Goal: Task Accomplishment & Management: Manage account settings

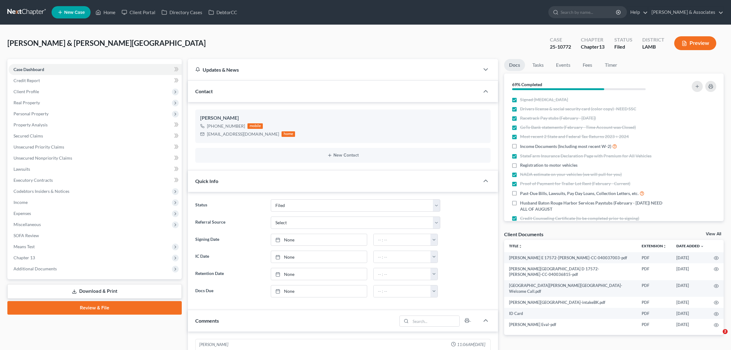
select select "8"
click at [535, 106] on span "Drivers license & social security card (color copy) -NEED SSC" at bounding box center [578, 109] width 116 height 6
click at [357, 32] on div "Hines, Tevin & Wilson, Valencia Upgraded Case 25-10772 Chapter Chapter 13 Statu…" at bounding box center [365, 45] width 717 height 27
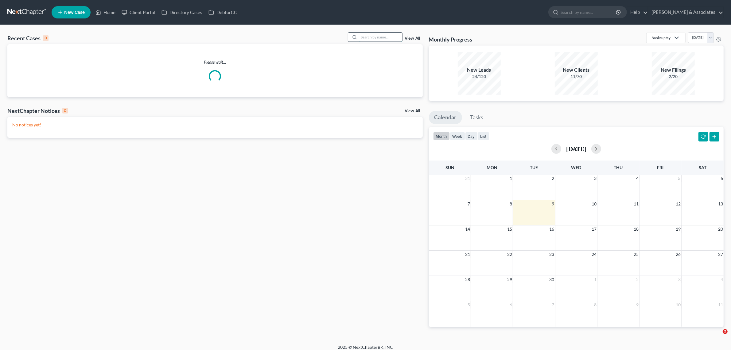
click at [378, 36] on input "search" at bounding box center [380, 37] width 43 height 9
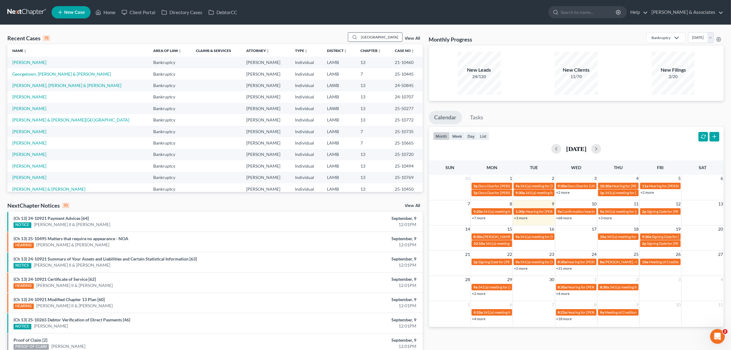
type input "georgetown"
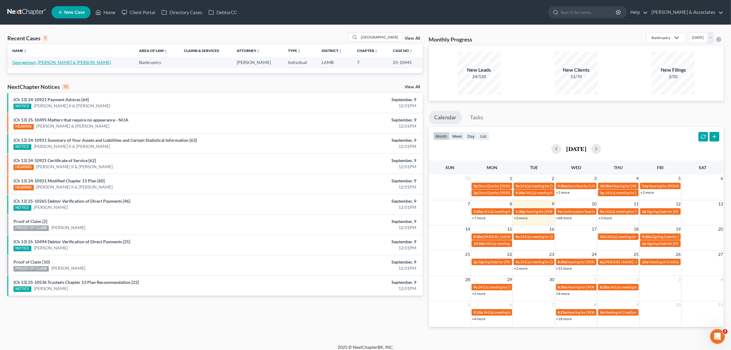
click at [41, 62] on link "Georgetown, Oliver & Stevens, Stacey" at bounding box center [61, 62] width 99 height 5
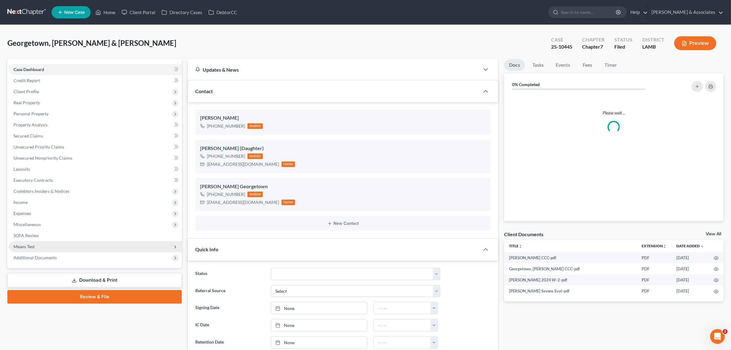
scroll to position [1001, 0]
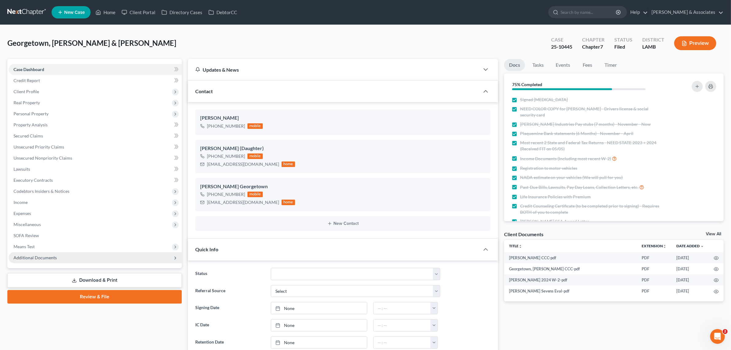
click at [25, 256] on span "Additional Documents" at bounding box center [35, 257] width 43 height 5
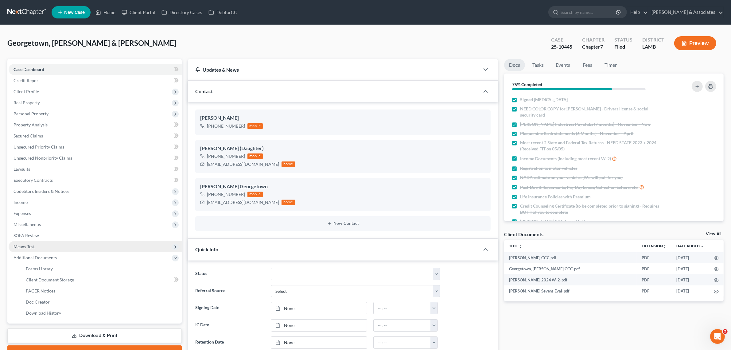
scroll to position [218, 0]
click at [32, 289] on span "PACER Notices" at bounding box center [40, 290] width 29 height 5
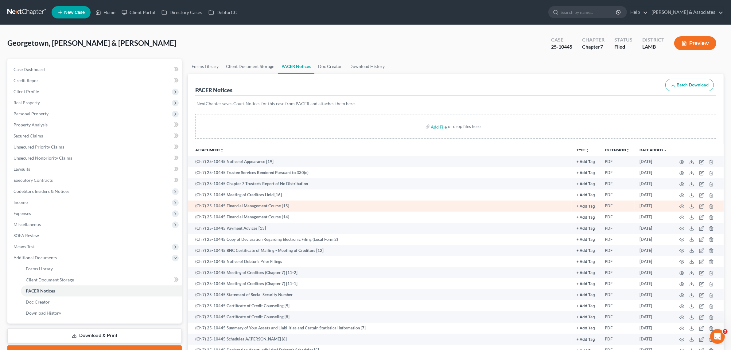
scroll to position [97, 0]
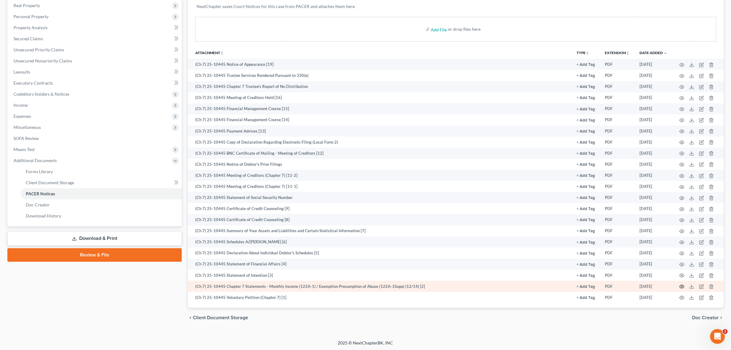
click at [684, 286] on icon "button" at bounding box center [682, 286] width 5 height 5
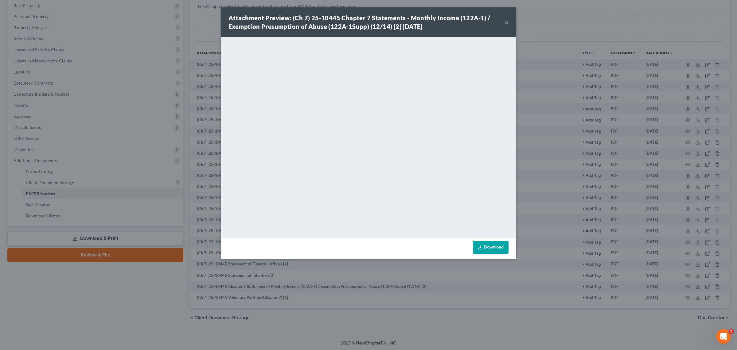
click at [506, 22] on button "×" at bounding box center [506, 21] width 4 height 7
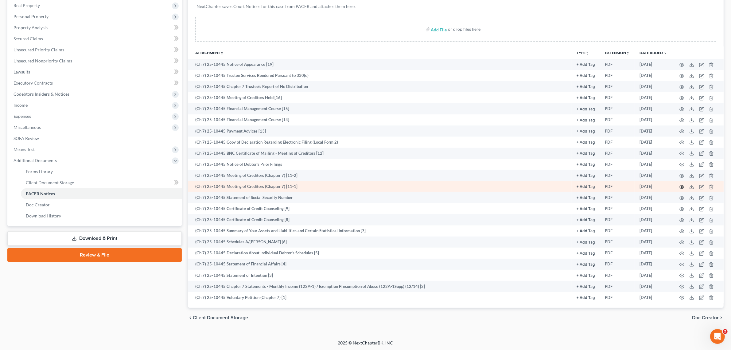
click at [681, 185] on icon "button" at bounding box center [682, 186] width 5 height 3
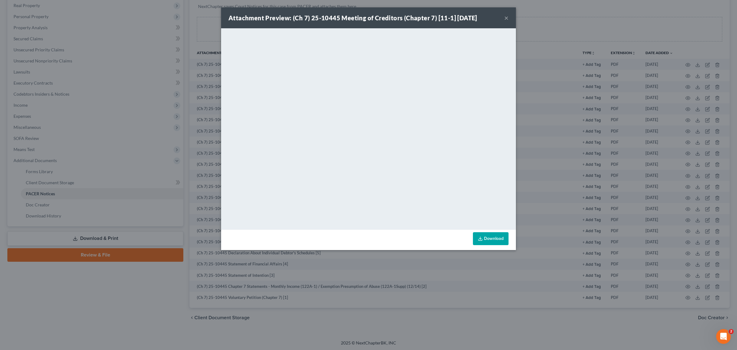
click at [506, 19] on button "×" at bounding box center [506, 17] width 4 height 7
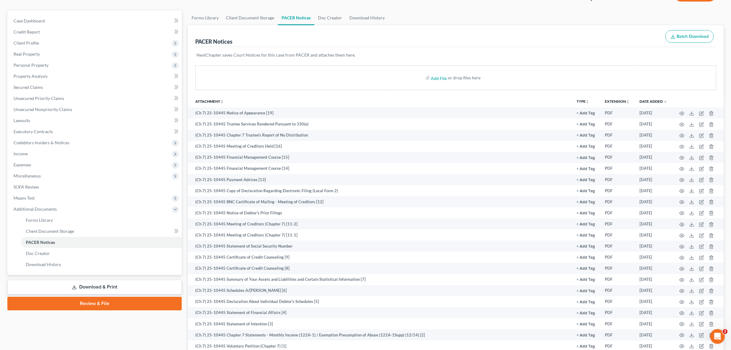
scroll to position [0, 0]
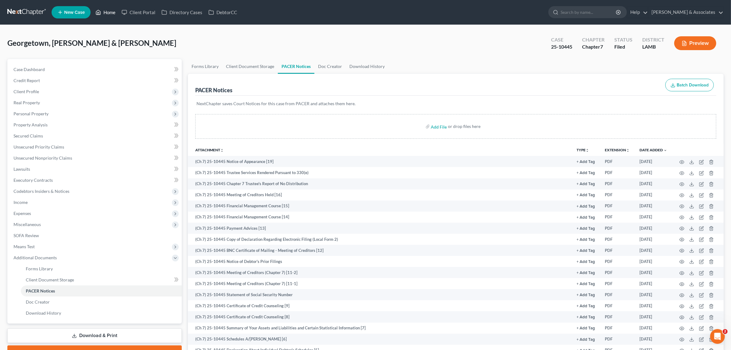
click at [103, 8] on link "Home" at bounding box center [105, 12] width 26 height 11
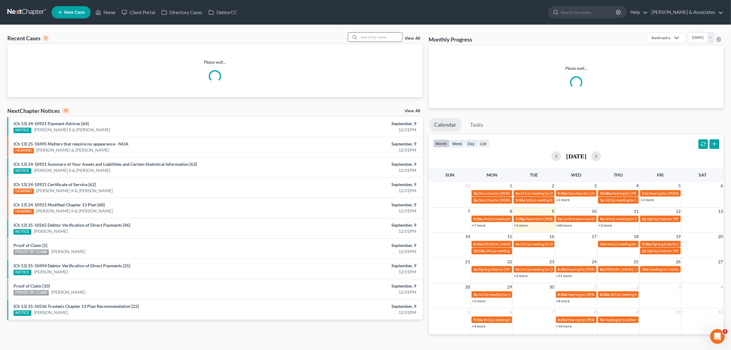
click at [399, 38] on input "search" at bounding box center [380, 37] width 43 height 9
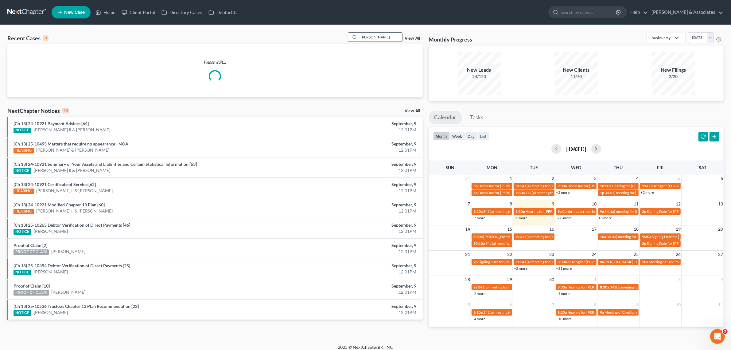
type input "[PERSON_NAME]"
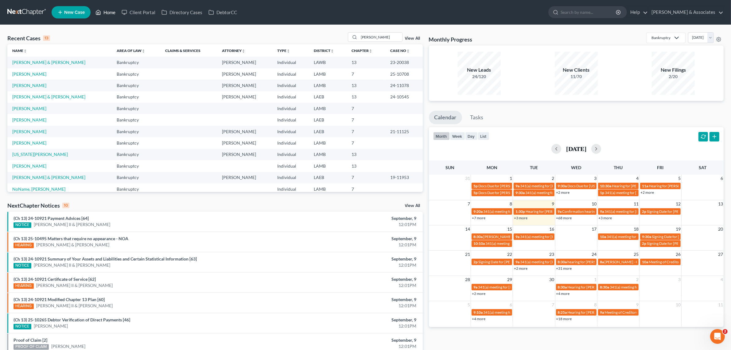
click at [102, 14] on link "Home" at bounding box center [105, 12] width 26 height 11
click at [376, 33] on input "dana" at bounding box center [380, 37] width 43 height 9
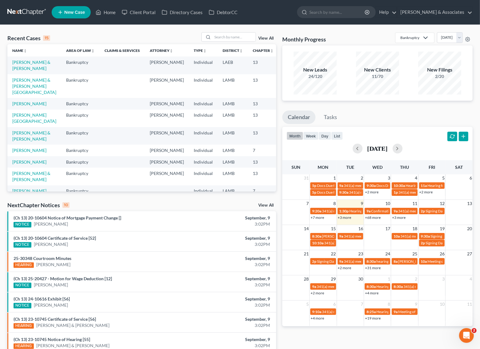
click at [22, 89] on td "[PERSON_NAME] & [PERSON_NAME][GEOGRAPHIC_DATA]" at bounding box center [34, 86] width 54 height 24
click at [22, 87] on link "[PERSON_NAME] & [PERSON_NAME][GEOGRAPHIC_DATA]" at bounding box center [34, 86] width 44 height 18
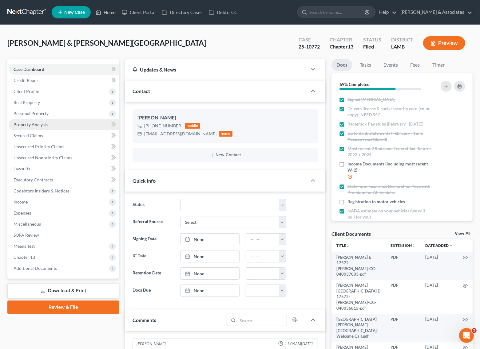
scroll to position [355, 0]
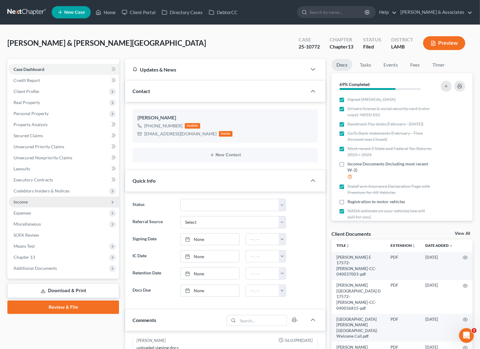
click at [30, 201] on span "Income" at bounding box center [64, 202] width 110 height 11
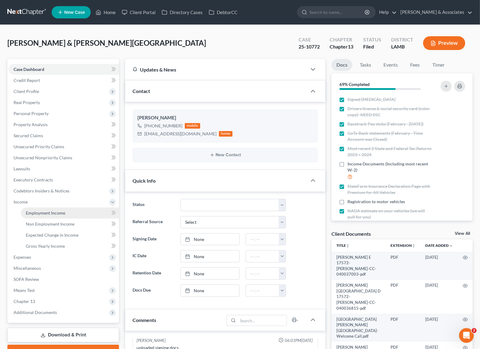
click at [37, 215] on link "Employment Income" at bounding box center [70, 213] width 98 height 11
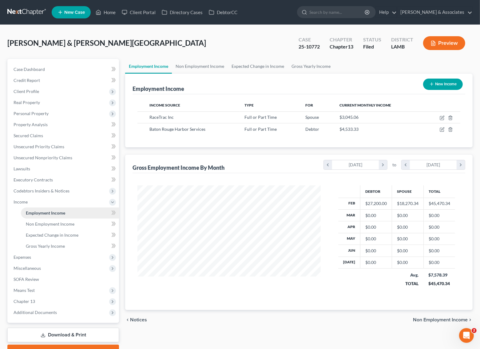
scroll to position [111, 195]
click at [211, 65] on link "Non Employment Income" at bounding box center [200, 66] width 56 height 15
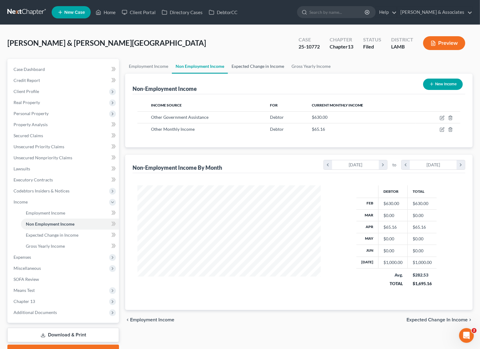
scroll to position [111, 195]
click at [237, 65] on link "Expected Change in Income" at bounding box center [258, 66] width 60 height 15
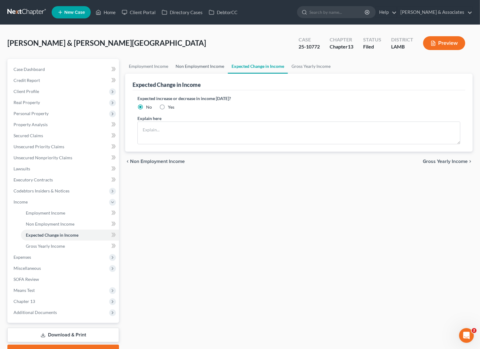
click at [207, 65] on link "Non Employment Income" at bounding box center [200, 66] width 56 height 15
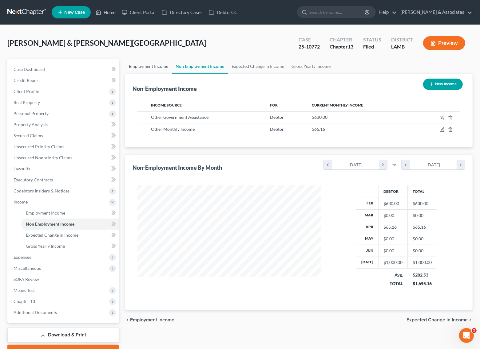
scroll to position [111, 195]
click at [148, 65] on link "Employment Income" at bounding box center [148, 66] width 47 height 15
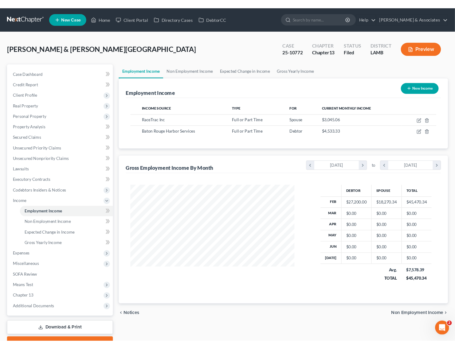
scroll to position [307095, 307020]
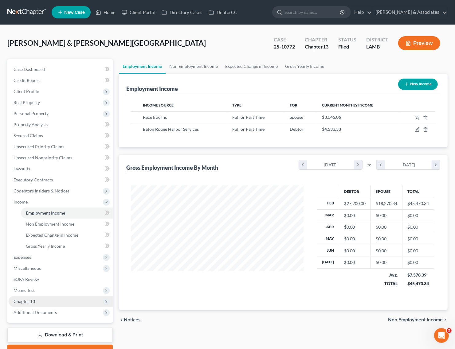
click at [25, 306] on span "Chapter 13" at bounding box center [61, 301] width 104 height 11
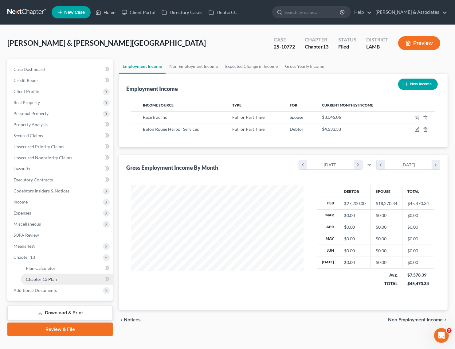
click at [53, 277] on span "Chapter 13 Plan" at bounding box center [41, 279] width 31 height 5
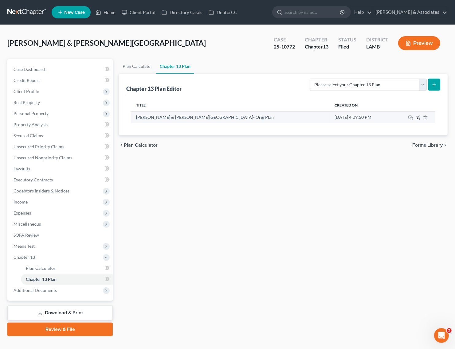
click at [418, 118] on icon "button" at bounding box center [418, 117] width 3 height 3
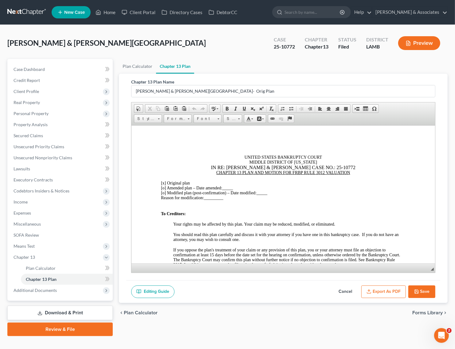
click at [385, 294] on button "Export as PDF" at bounding box center [383, 292] width 45 height 13
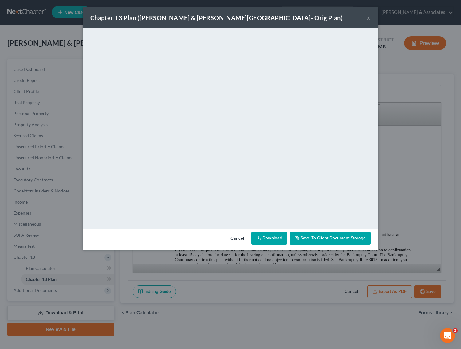
click at [368, 17] on button "×" at bounding box center [368, 17] width 4 height 7
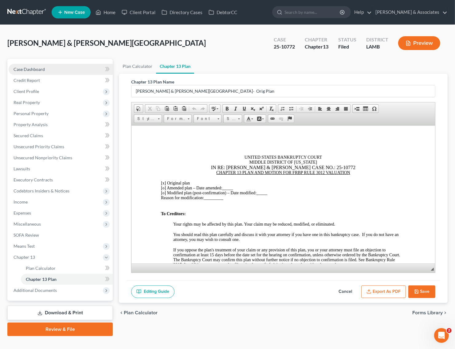
click at [30, 69] on span "Case Dashboard" at bounding box center [29, 69] width 31 height 5
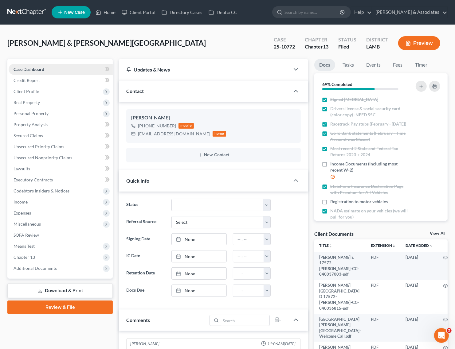
scroll to position [361, 0]
click at [372, 65] on link "Events" at bounding box center [373, 65] width 24 height 12
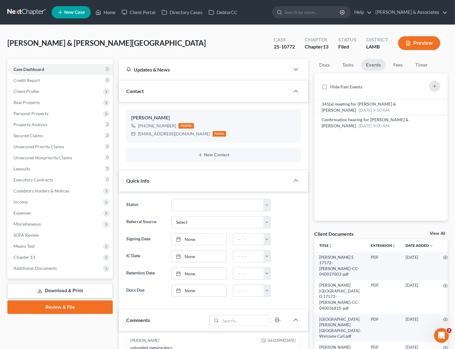
drag, startPoint x: 151, startPoint y: 33, endPoint x: 115, endPoint y: 22, distance: 37.6
click at [151, 33] on div "Hines, Tevin & Wilson, Valencia Upgraded Case 25-10772 Chapter Chapter 13 Statu…" at bounding box center [227, 45] width 440 height 27
drag, startPoint x: 100, startPoint y: 13, endPoint x: 108, endPoint y: 13, distance: 8.0
click at [100, 13] on icon at bounding box center [98, 12] width 4 height 5
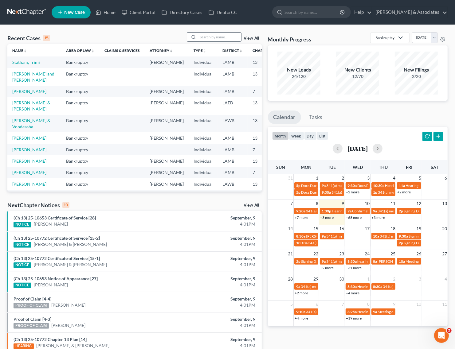
click at [197, 39] on div at bounding box center [192, 37] width 11 height 9
click at [202, 38] on input "search" at bounding box center [219, 37] width 43 height 9
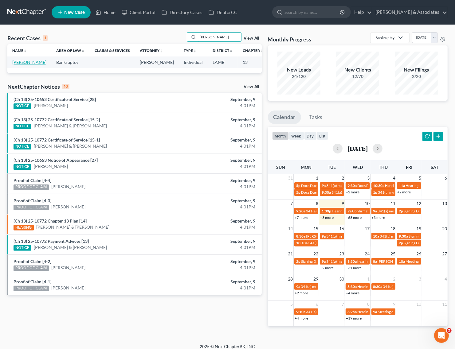
type input "ropp"
click at [17, 63] on link "Ropp, Leila" at bounding box center [29, 62] width 34 height 5
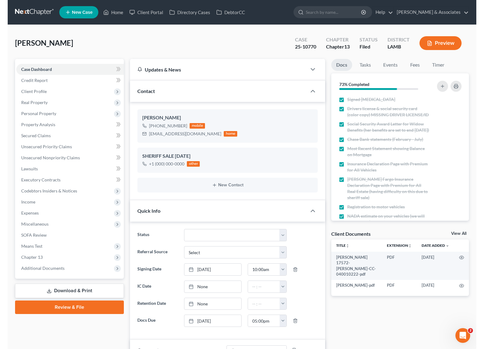
scroll to position [651, 0]
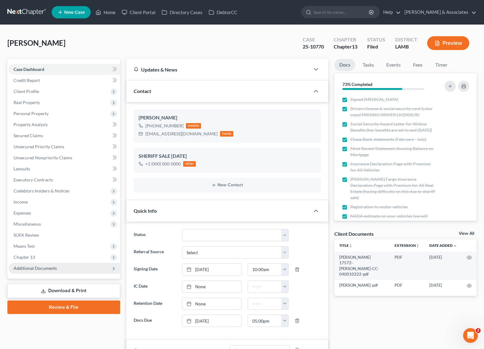
drag, startPoint x: 32, startPoint y: 272, endPoint x: 39, endPoint y: 270, distance: 7.8
click at [32, 272] on span "Additional Documents" at bounding box center [65, 268] width 112 height 11
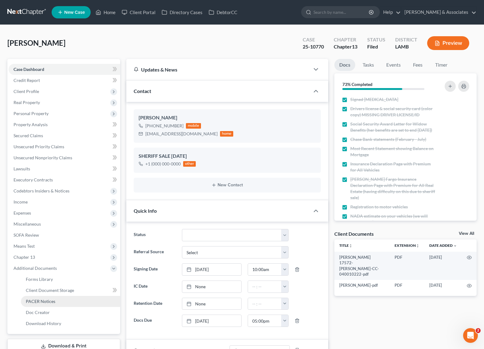
click at [38, 299] on span "PACER Notices" at bounding box center [40, 301] width 29 height 5
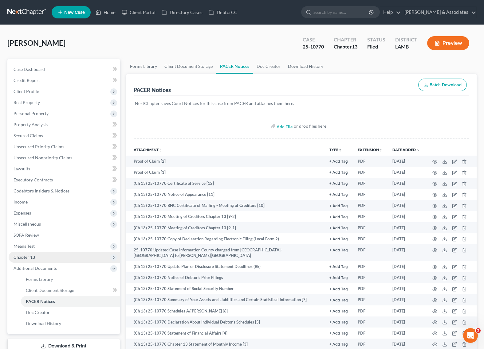
click at [28, 260] on span "Chapter 13" at bounding box center [65, 257] width 112 height 11
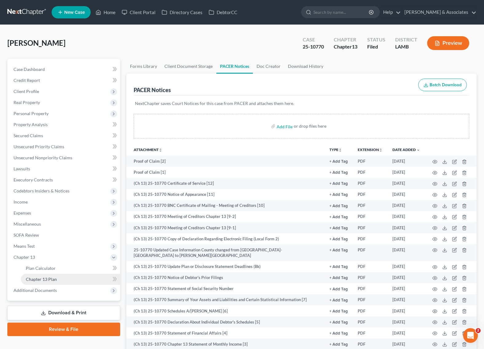
click at [41, 281] on span "Chapter 13 Plan" at bounding box center [41, 279] width 31 height 5
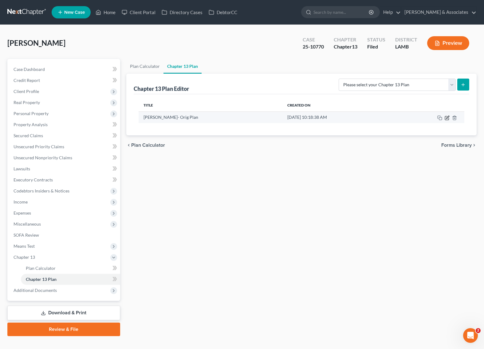
click at [445, 116] on icon "button" at bounding box center [447, 118] width 5 height 5
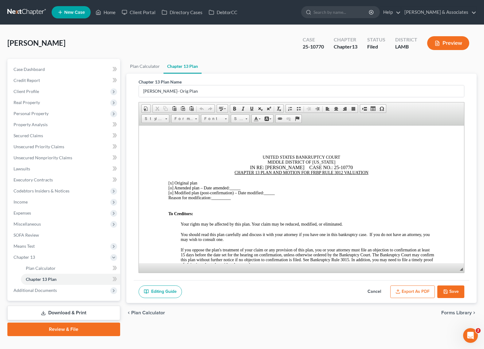
click at [401, 291] on button "Export as PDF" at bounding box center [412, 292] width 45 height 13
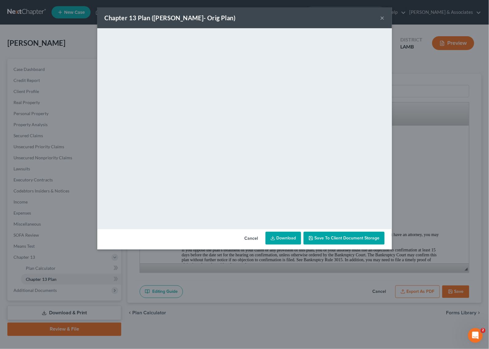
click at [47, 50] on div "Chapter 13 Plan (Ropp, Leila- Orig Plan) × <object ng-attr-data='https://nextch…" at bounding box center [244, 174] width 489 height 349
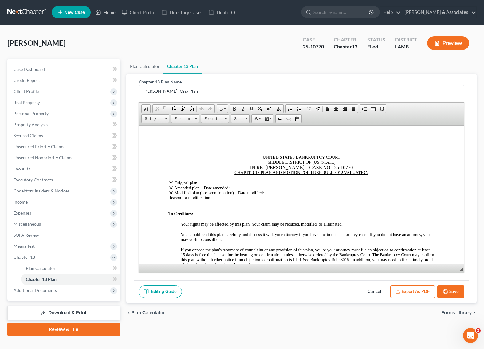
click at [15, 61] on div "Case Dashboard Payments Invoices Payments Payments Credit Report Client Profile…" at bounding box center [63, 180] width 113 height 242
click at [29, 69] on span "Case Dashboard" at bounding box center [29, 69] width 31 height 5
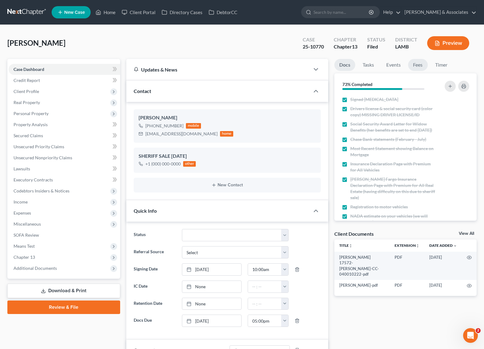
scroll to position [651, 0]
click at [389, 65] on link "Events" at bounding box center [393, 65] width 24 height 12
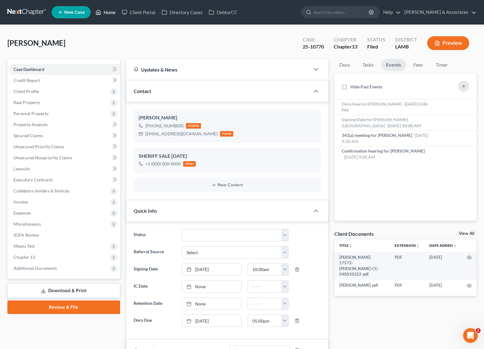
click at [112, 12] on link "Home" at bounding box center [105, 12] width 26 height 11
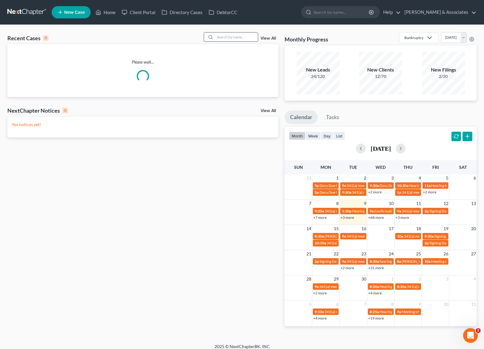
click at [229, 38] on input "search" at bounding box center [236, 37] width 43 height 9
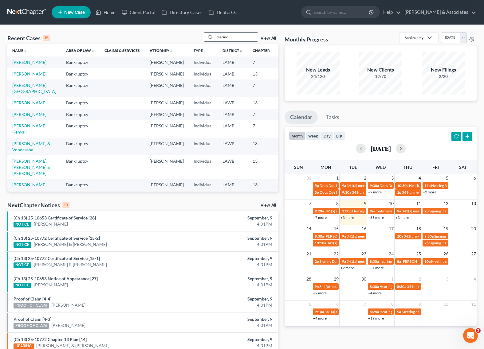
type input "marino"
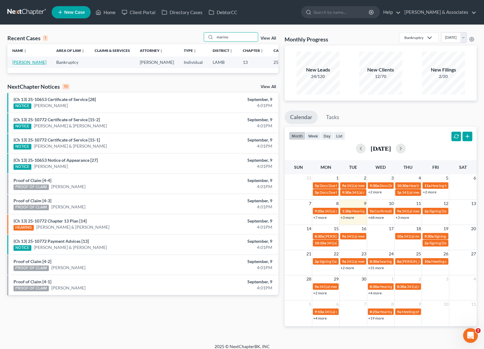
click at [16, 61] on link "Marino, Hailey" at bounding box center [29, 62] width 34 height 5
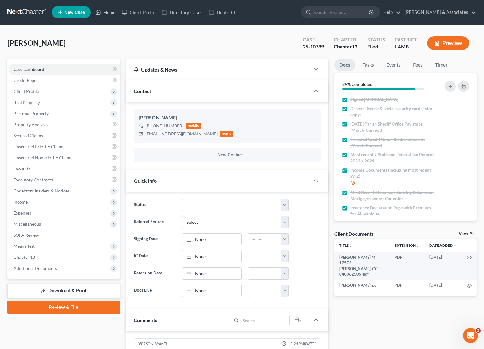
scroll to position [605, 0]
click at [37, 257] on span "Chapter 13" at bounding box center [65, 257] width 112 height 11
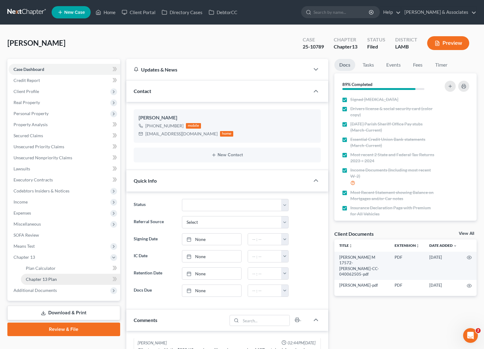
click at [41, 277] on span "Chapter 13 Plan" at bounding box center [41, 279] width 31 height 5
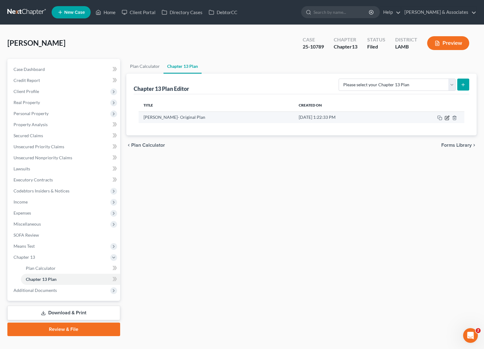
click at [446, 118] on icon "button" at bounding box center [447, 117] width 3 height 3
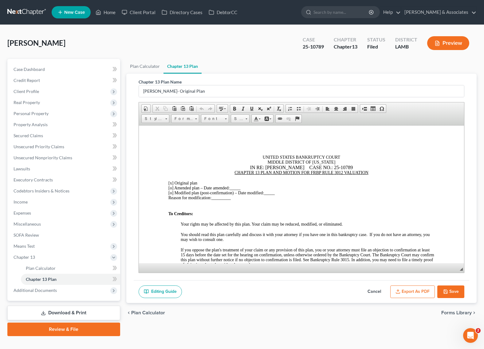
click at [408, 292] on button "Export as PDF" at bounding box center [412, 292] width 45 height 13
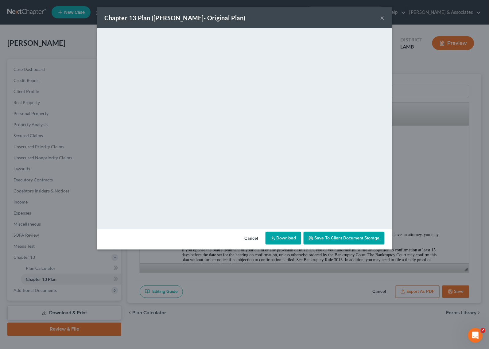
click at [382, 15] on button "×" at bounding box center [383, 17] width 4 height 7
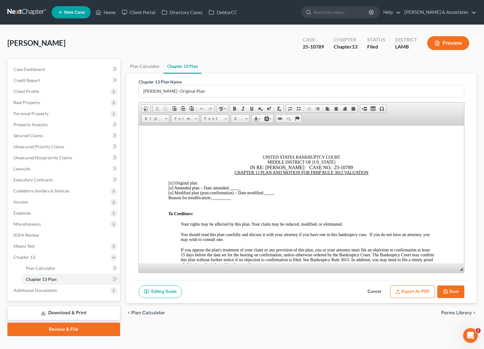
click at [455, 292] on button "Save" at bounding box center [450, 292] width 27 height 13
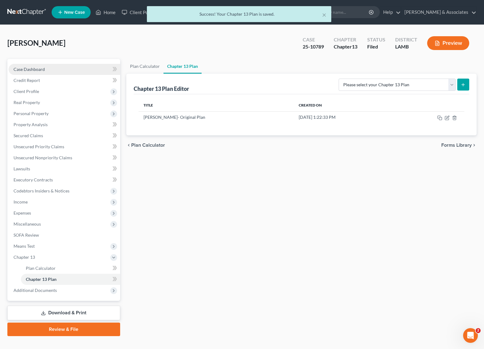
click at [67, 69] on link "Case Dashboard" at bounding box center [65, 69] width 112 height 11
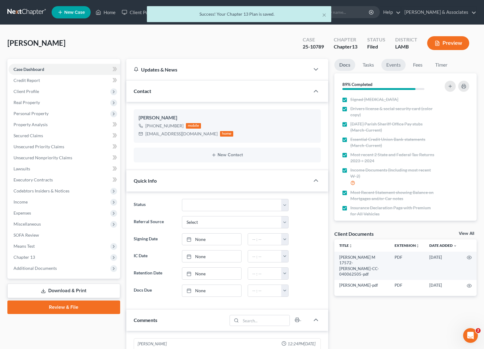
scroll to position [605, 0]
click at [398, 64] on link "Events" at bounding box center [393, 65] width 24 height 12
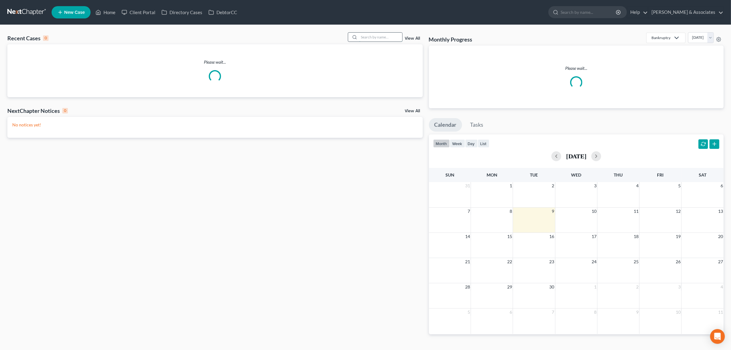
click at [378, 38] on input "search" at bounding box center [380, 37] width 43 height 9
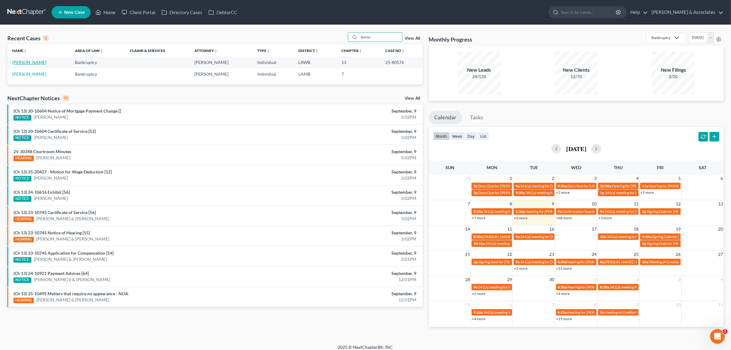
type input "burns"
click at [19, 60] on link "[PERSON_NAME]" at bounding box center [29, 62] width 34 height 5
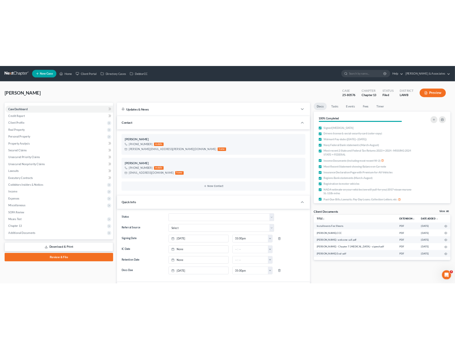
scroll to position [437, 0]
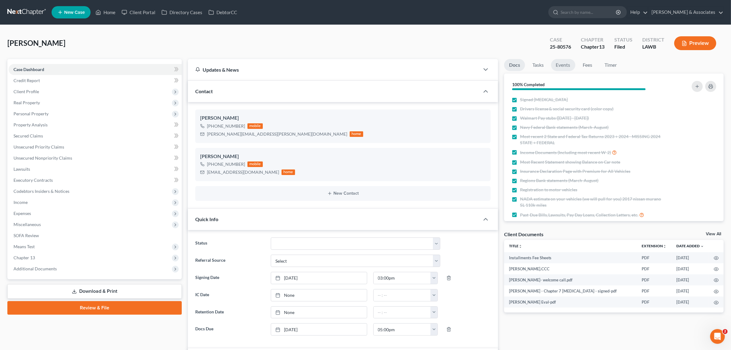
click at [561, 65] on link "Events" at bounding box center [563, 65] width 24 height 12
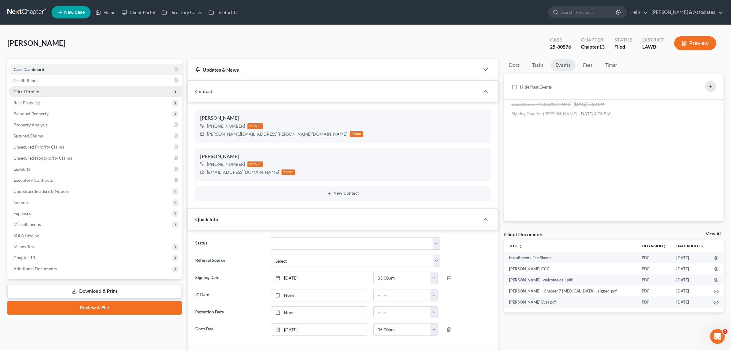
click at [39, 91] on span "Client Profile" at bounding box center [95, 91] width 173 height 11
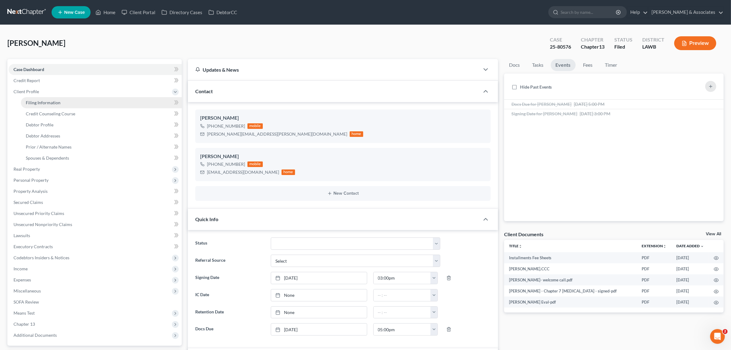
click at [43, 103] on span "Filing Information" at bounding box center [43, 102] width 35 height 5
select select "1"
select select "0"
select select "3"
select select "19"
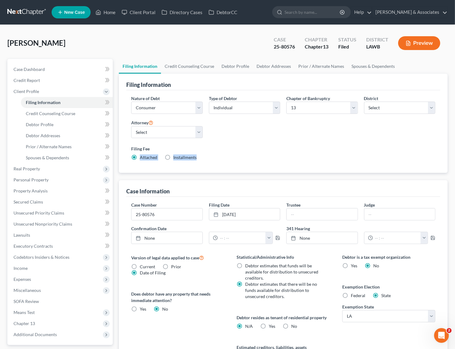
drag, startPoint x: 267, startPoint y: 162, endPoint x: 151, endPoint y: 175, distance: 117.2
click at [124, 163] on div "Filing Information Nature of Debt Select Business Consumer Other Nature of Busi…" at bounding box center [283, 124] width 329 height 100
click at [166, 180] on div "Filing Information Nature of Debt Select Business Consumer Other Nature of Busi…" at bounding box center [283, 227] width 329 height 307
click at [171, 176] on div "Filing Information Nature of Debt Select Business Consumer Other Nature of Busi…" at bounding box center [283, 227] width 329 height 307
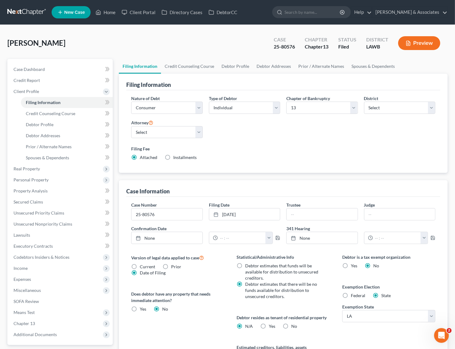
click at [174, 174] on div "Filing Information Nature of Debt Select Business Consumer Other Nature of Busi…" at bounding box center [283, 227] width 329 height 307
click at [171, 174] on div "Filing Information Nature of Debt Select Business Consumer Other Nature of Busi…" at bounding box center [283, 227] width 329 height 307
click at [168, 174] on div "Filing Information Nature of Debt Select Business Consumer Other Nature of Busi…" at bounding box center [283, 227] width 329 height 307
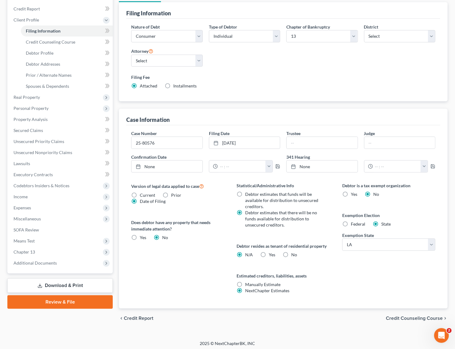
scroll to position [74, 0]
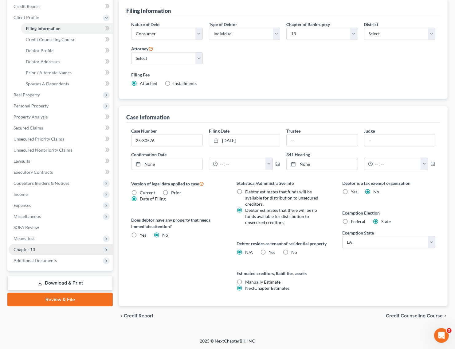
click at [34, 252] on span "Chapter 13" at bounding box center [61, 249] width 104 height 11
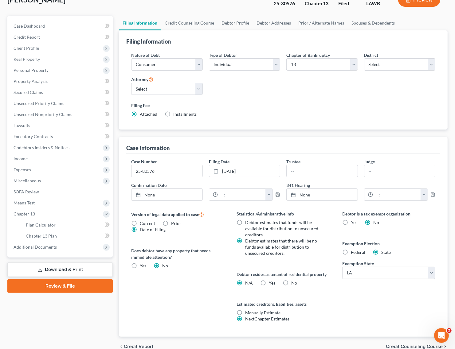
scroll to position [0, 0]
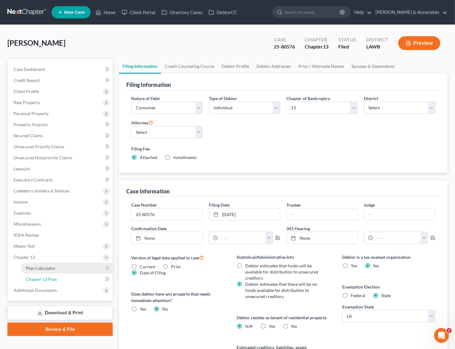
drag, startPoint x: 41, startPoint y: 277, endPoint x: 48, endPoint y: 269, distance: 10.4
click at [41, 277] on span "Chapter 13 Plan" at bounding box center [41, 279] width 31 height 5
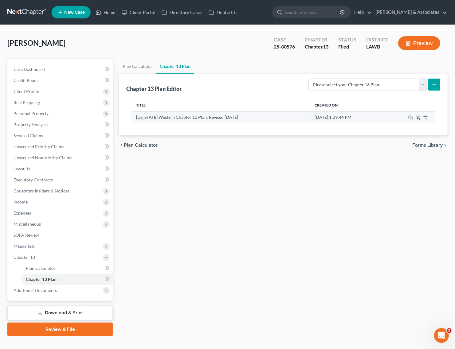
click at [420, 120] on icon "button" at bounding box center [418, 118] width 5 height 5
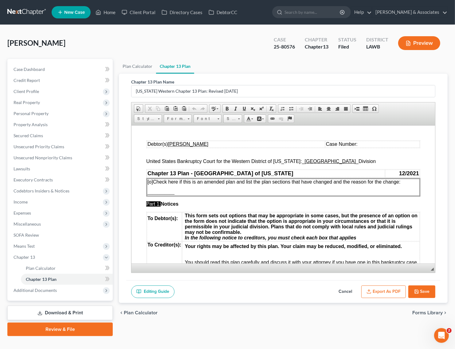
click at [377, 296] on button "Export as PDF" at bounding box center [383, 292] width 45 height 13
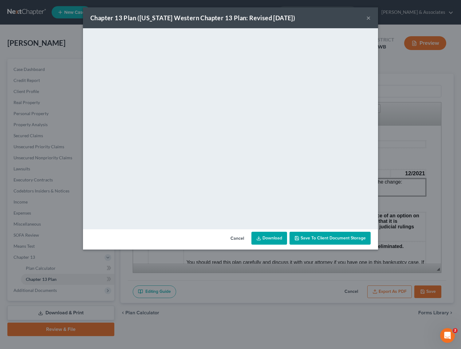
click at [367, 18] on button "×" at bounding box center [368, 17] width 4 height 7
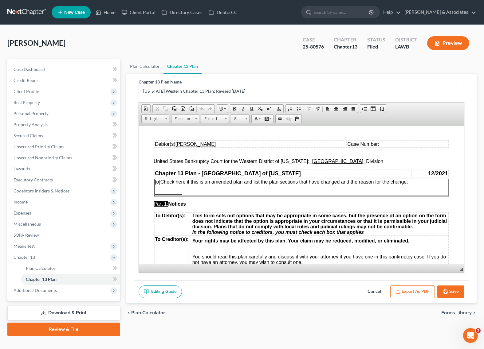
click at [370, 291] on button "Cancel" at bounding box center [374, 292] width 27 height 13
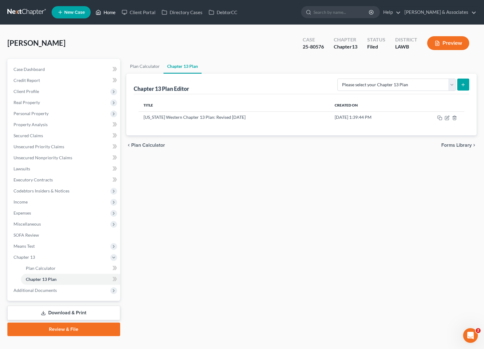
click at [100, 15] on icon at bounding box center [99, 12] width 6 height 7
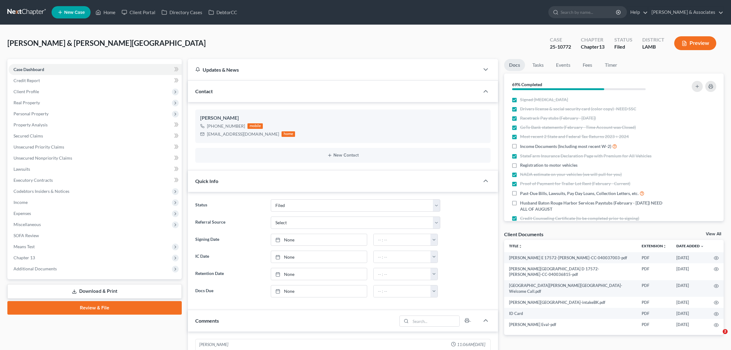
select select "8"
